Goal: Find specific page/section: Find specific page/section

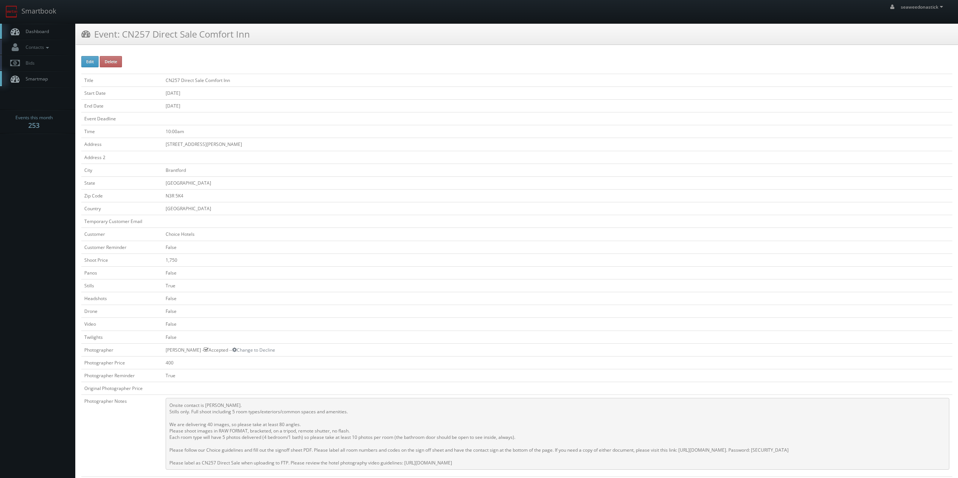
click at [42, 30] on span "Dashboard" at bounding box center [35, 31] width 27 height 6
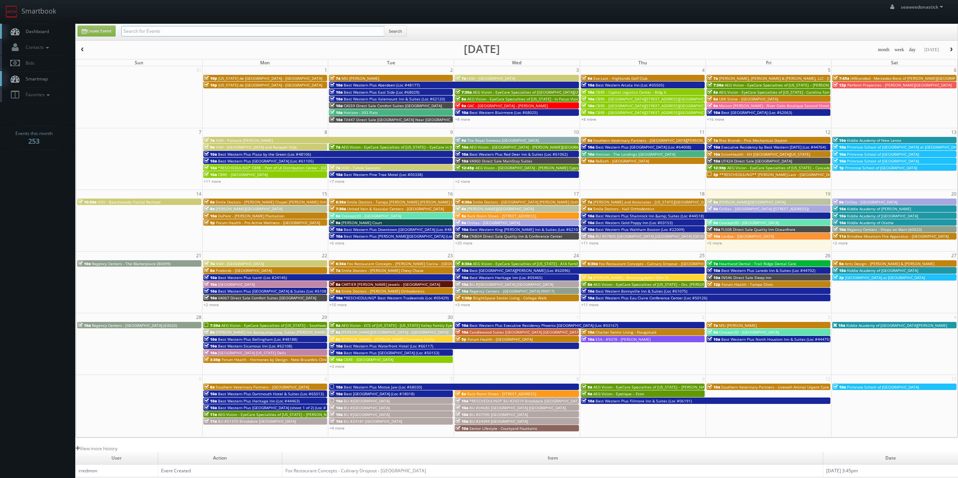
click at [158, 31] on input "text" at bounding box center [252, 31] width 263 height 11
paste input "GAC - Museu do Amanhã"
type input "GAC - Museu do Amanhã"
click at [386, 24] on div "Create Event GAC - Museu do Amanhã Search month week day today September 2025 S…" at bounding box center [517, 231] width 882 height 414
click at [391, 30] on button "Search" at bounding box center [395, 31] width 23 height 11
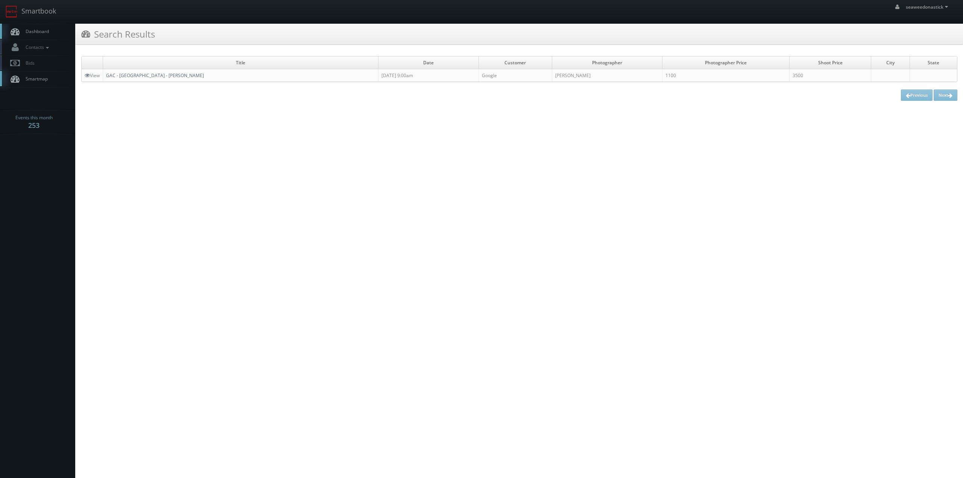
click at [143, 77] on link "GAC - [GEOGRAPHIC_DATA] - [PERSON_NAME]" at bounding box center [155, 75] width 98 height 6
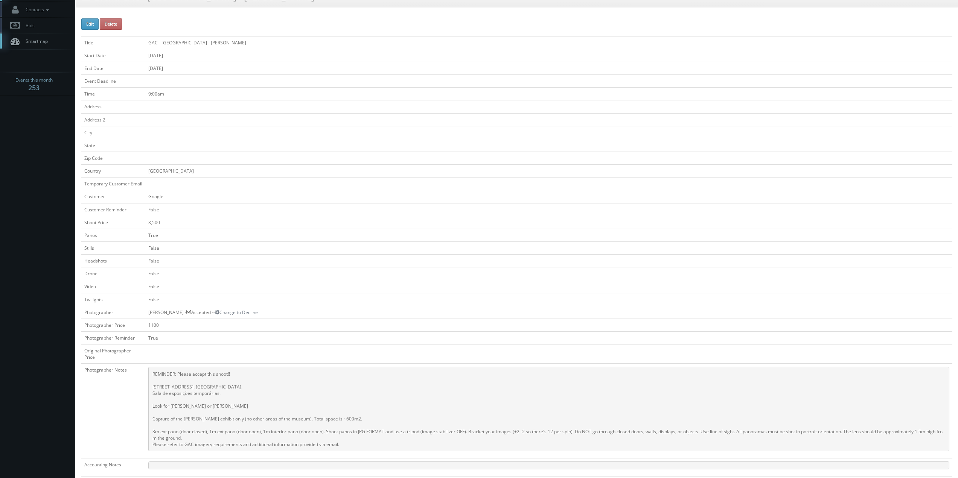
scroll to position [75, 0]
